Goal: Information Seeking & Learning: Find specific page/section

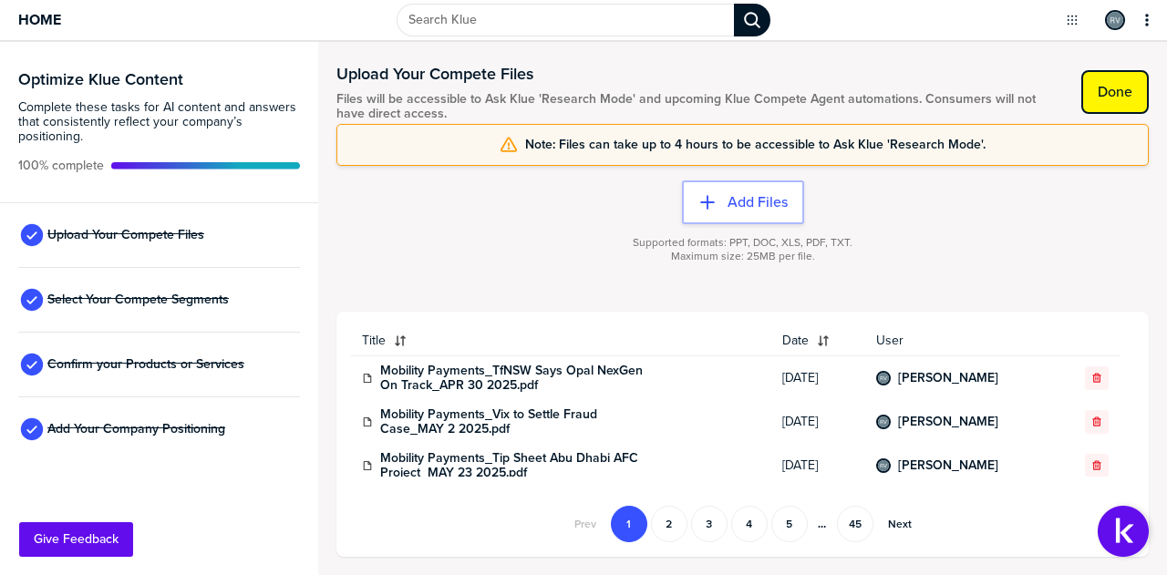
click at [1119, 88] on label "Done" at bounding box center [1114, 92] width 35 height 18
click at [665, 522] on button "2" at bounding box center [669, 524] width 36 height 36
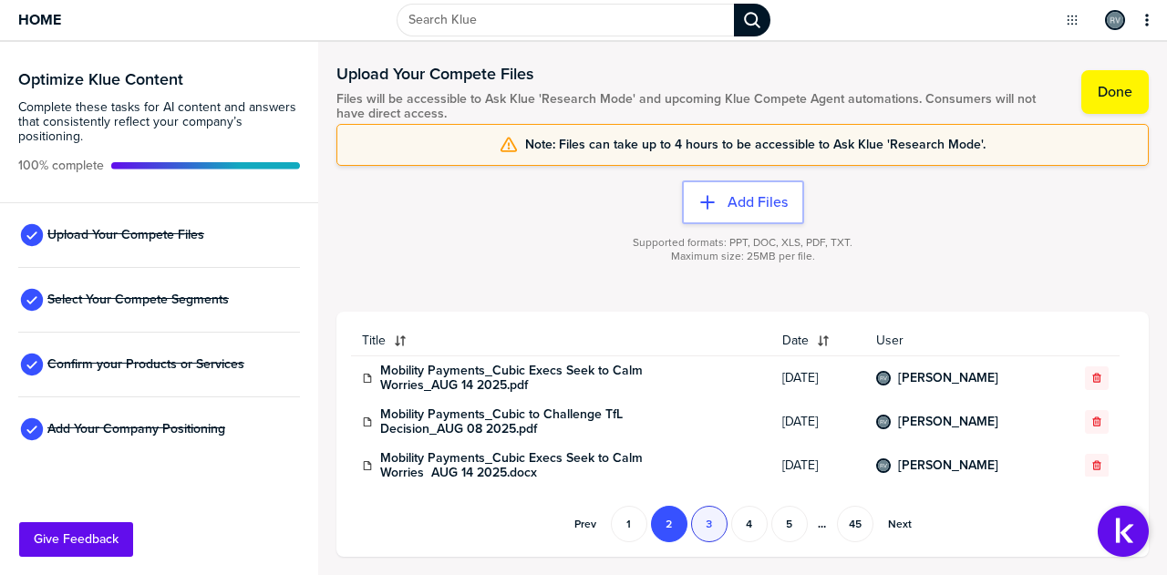
click at [702, 522] on button "3" at bounding box center [709, 524] width 36 height 36
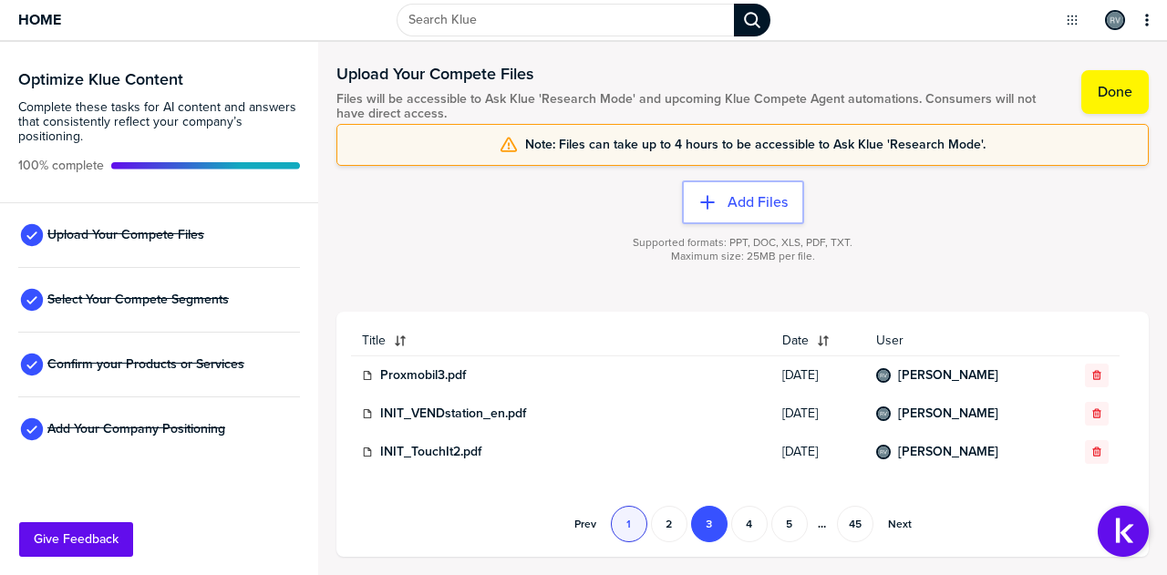
click at [632, 517] on button "1" at bounding box center [629, 524] width 36 height 36
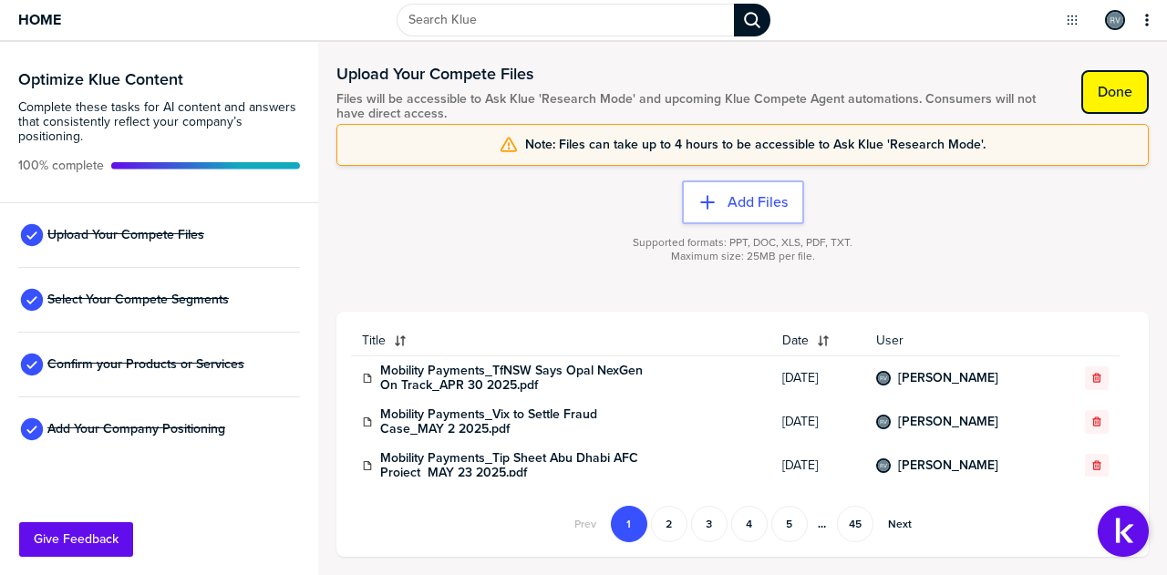
click at [1090, 92] on button "Done" at bounding box center [1114, 92] width 67 height 44
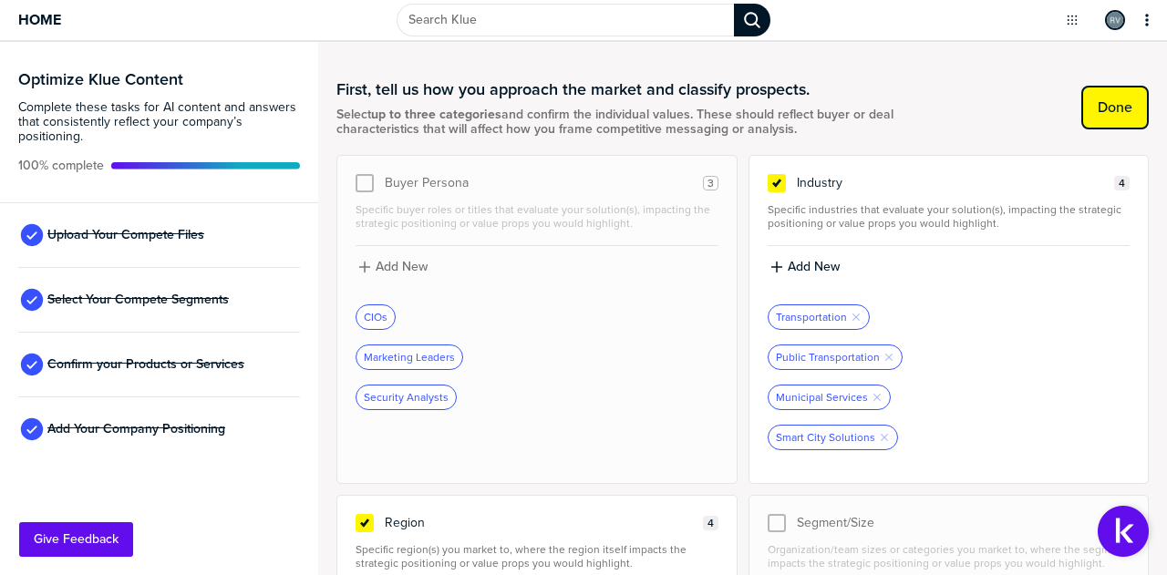
click at [1081, 105] on button "Done" at bounding box center [1114, 108] width 67 height 44
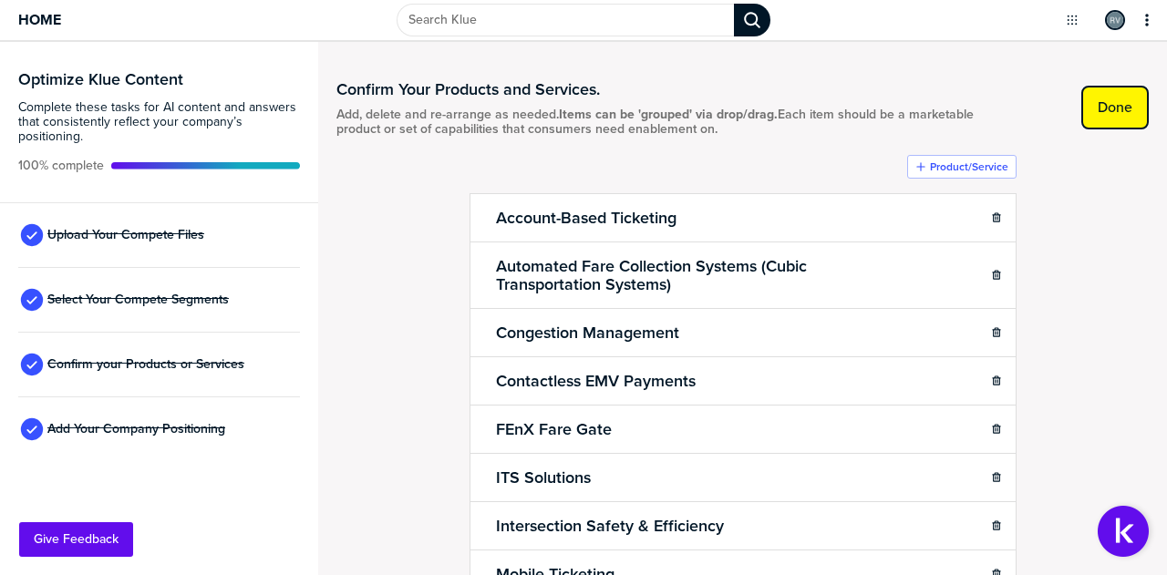
click at [1110, 103] on label "Done" at bounding box center [1114, 107] width 35 height 18
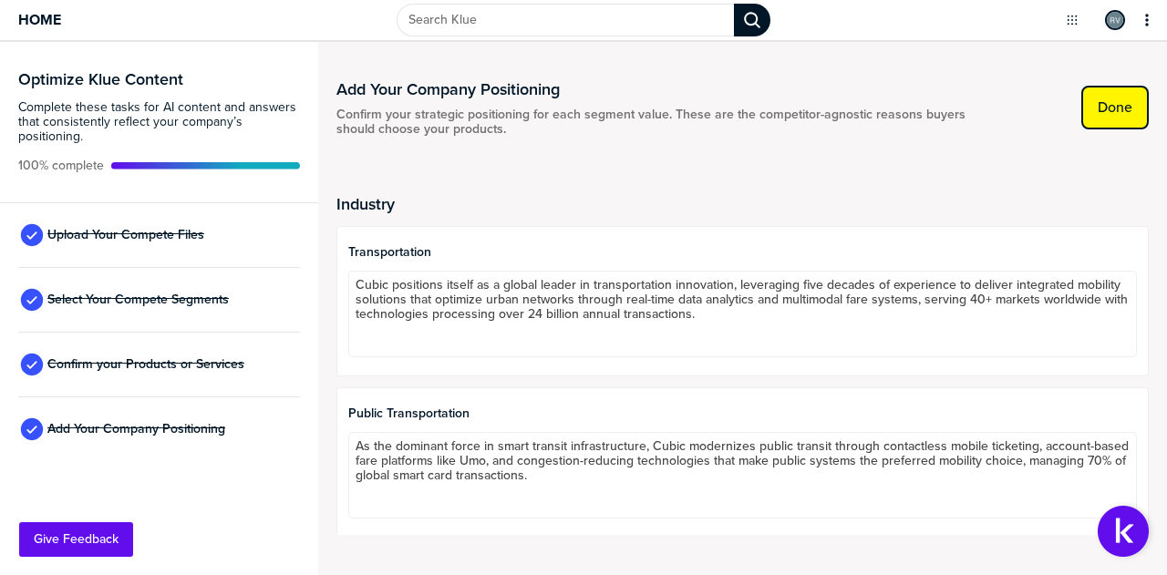
click at [1108, 103] on label "Done" at bounding box center [1114, 107] width 35 height 18
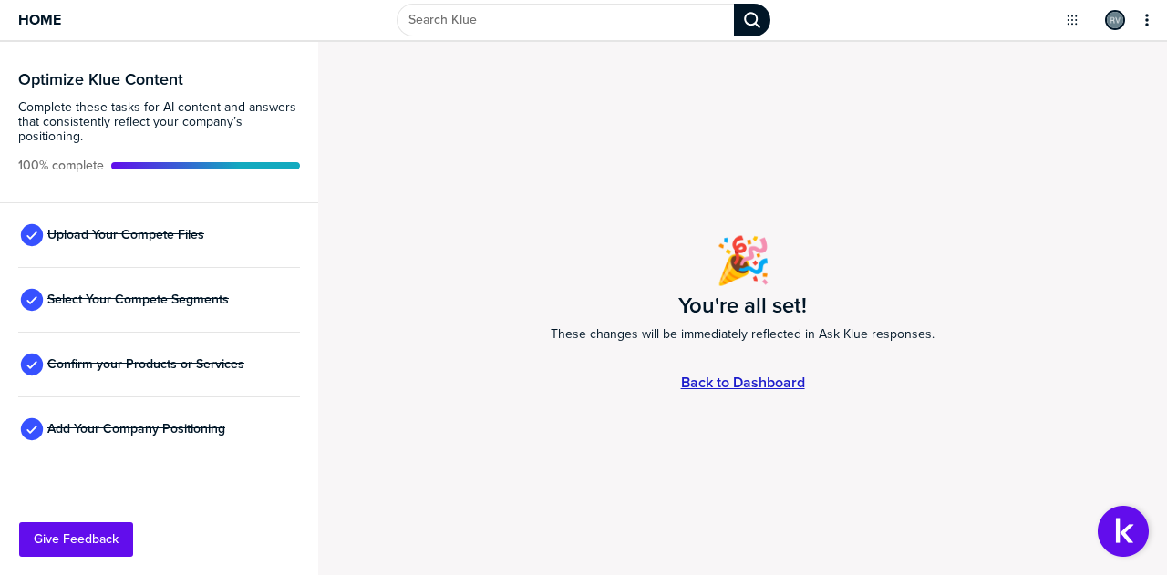
click at [700, 375] on link "Back to Dashboard" at bounding box center [743, 382] width 124 height 15
